Goal: Information Seeking & Learning: Learn about a topic

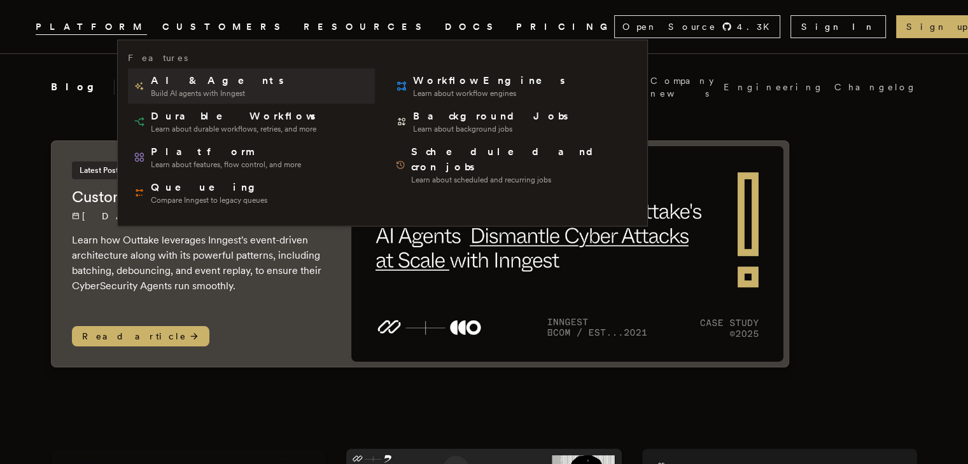
click at [193, 85] on span "AI & Agents" at bounding box center [218, 80] width 135 height 15
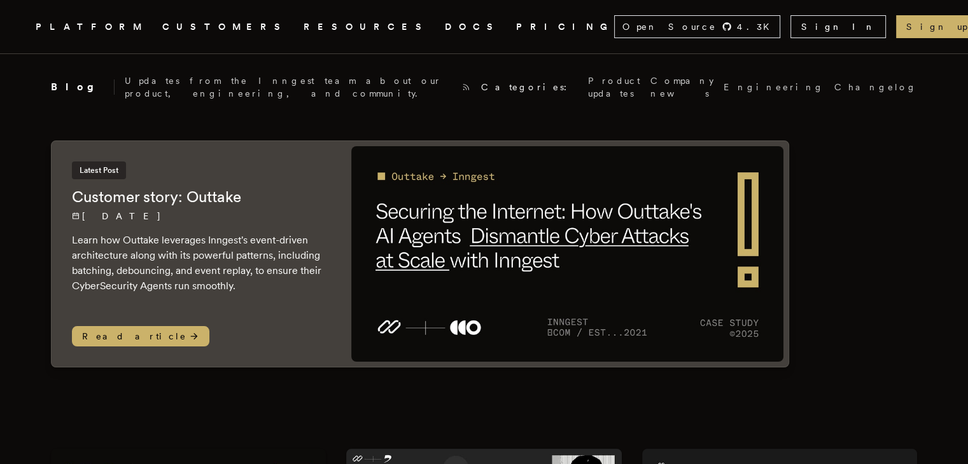
click at [445, 30] on link "DOCS" at bounding box center [473, 27] width 56 height 16
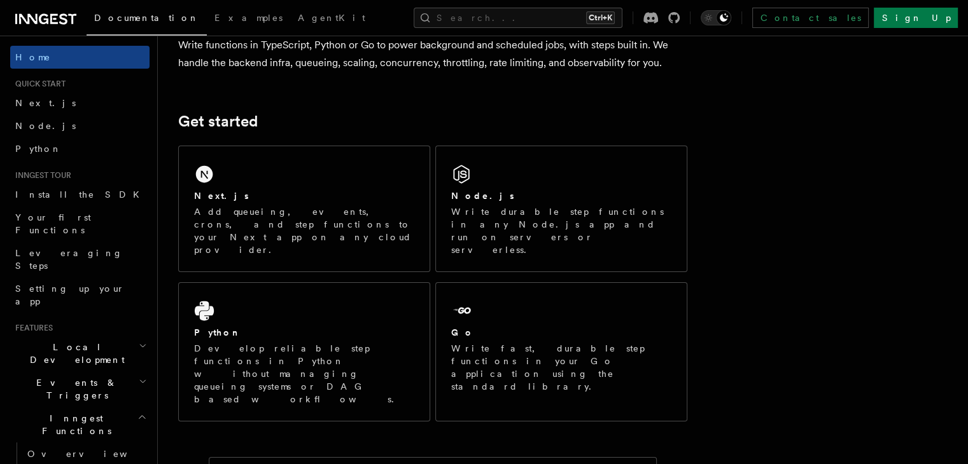
scroll to position [120, 0]
click at [51, 116] on link "Node.js" at bounding box center [79, 126] width 139 height 23
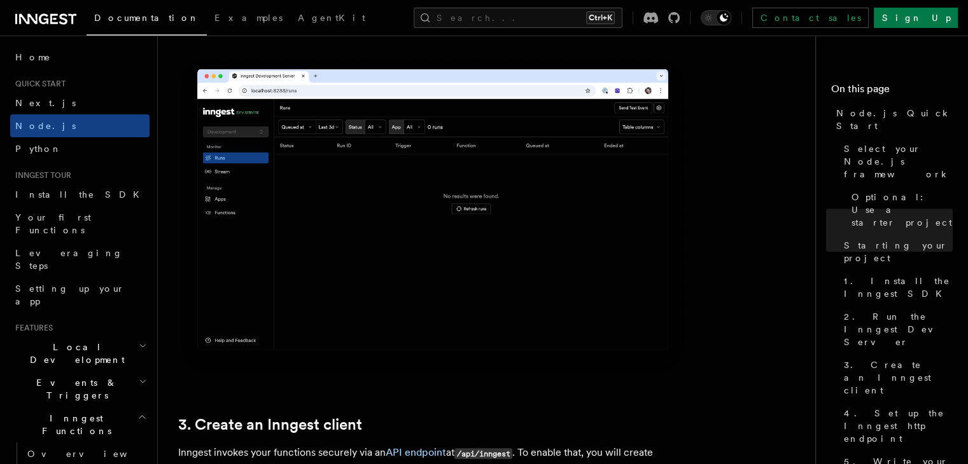
scroll to position [1256, 0]
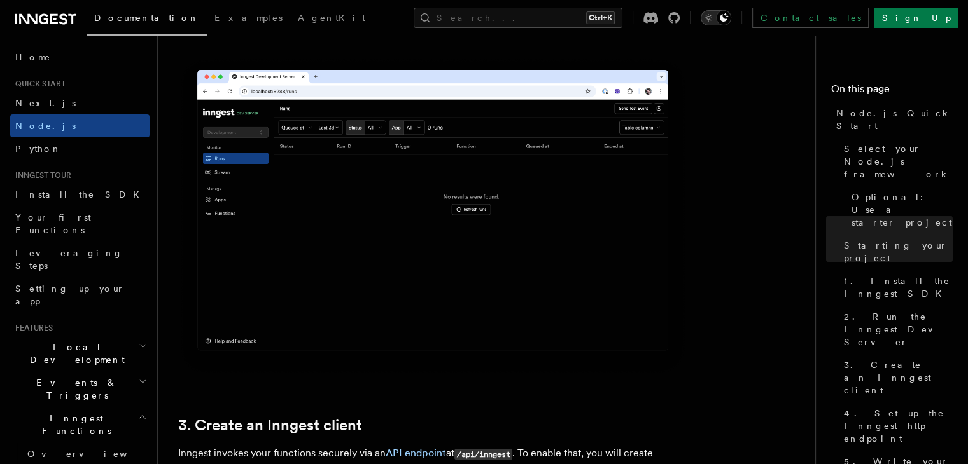
click at [728, 21] on icon "Toggle dark mode" at bounding box center [724, 17] width 8 height 8
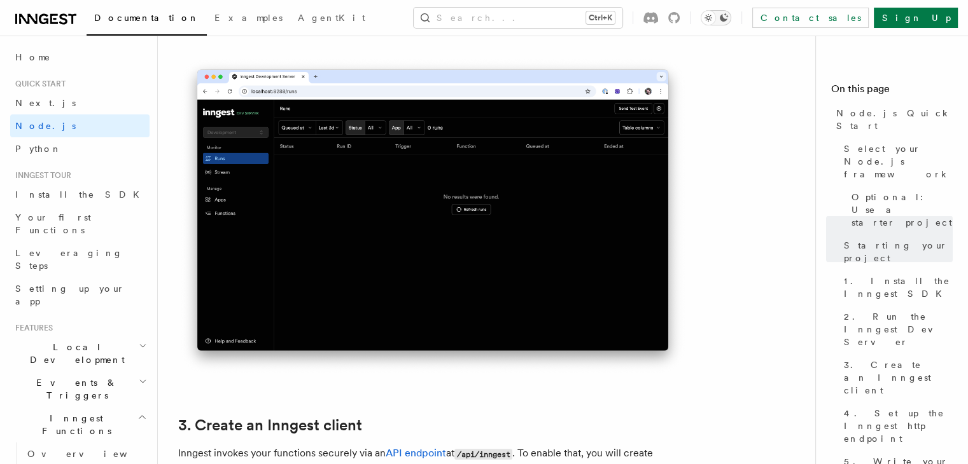
click at [728, 21] on icon "Toggle dark mode" at bounding box center [724, 17] width 8 height 8
